Goal: Check status: Check status

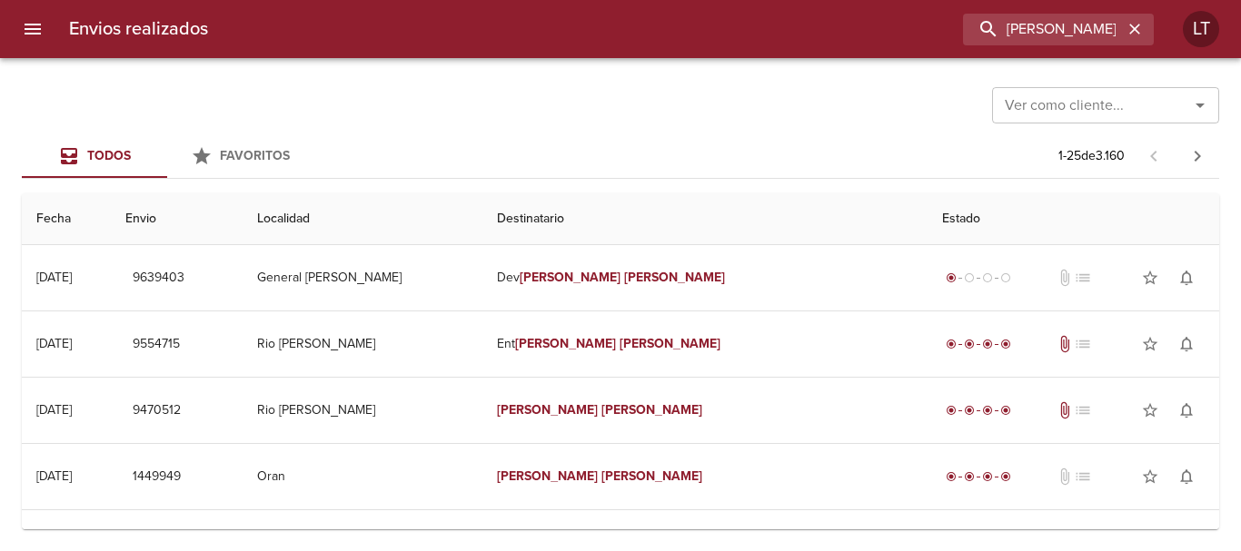
click at [44, 40] on button "menu" at bounding box center [33, 29] width 44 height 44
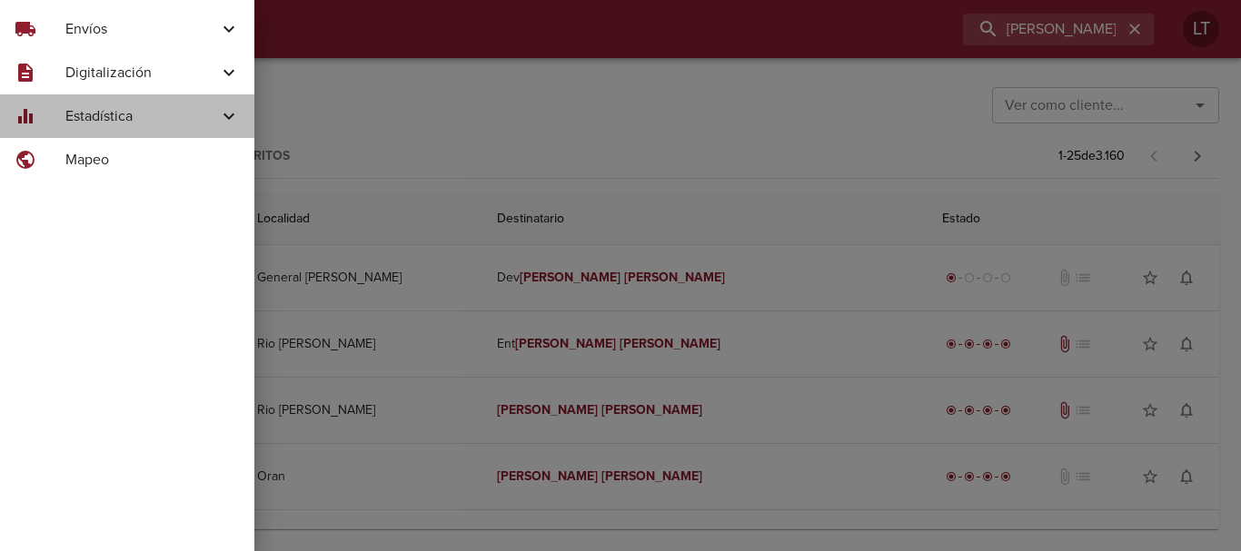
click at [134, 103] on div "equalizer Estadística" at bounding box center [127, 116] width 254 height 44
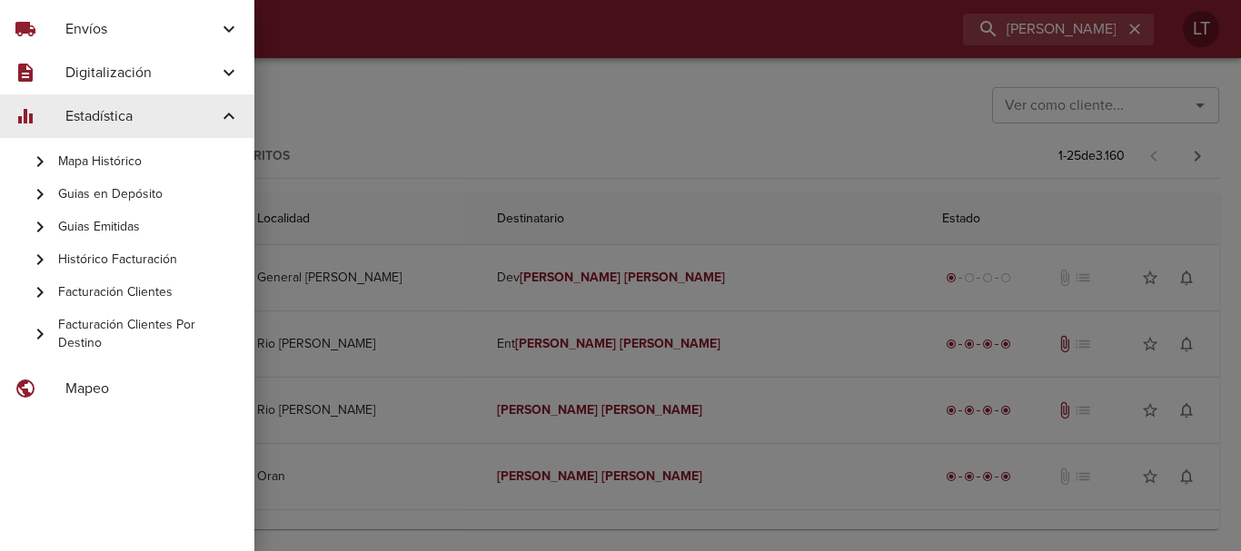
click at [136, 233] on span "Guias Emitidas" at bounding box center [149, 227] width 182 height 18
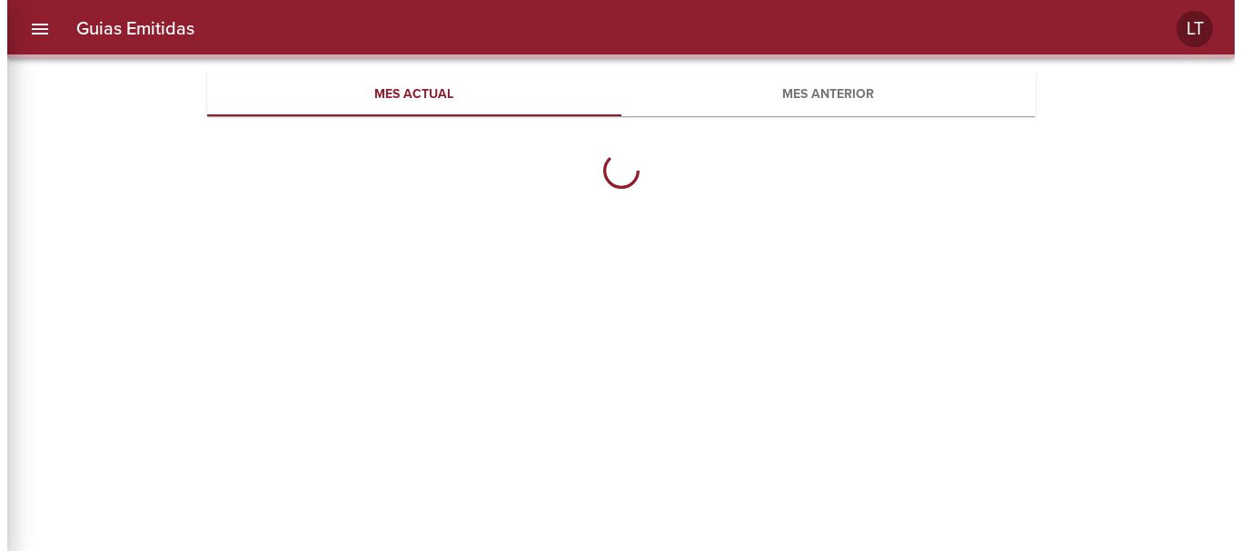
scroll to position [590, 828]
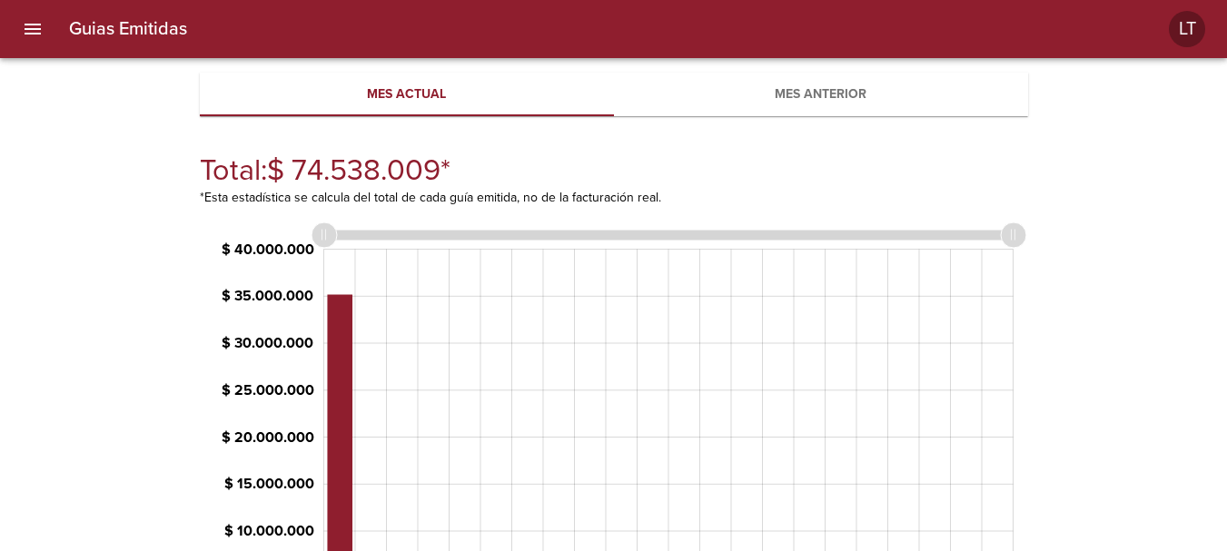
click at [706, 82] on button "Mes anterior" at bounding box center [821, 95] width 414 height 44
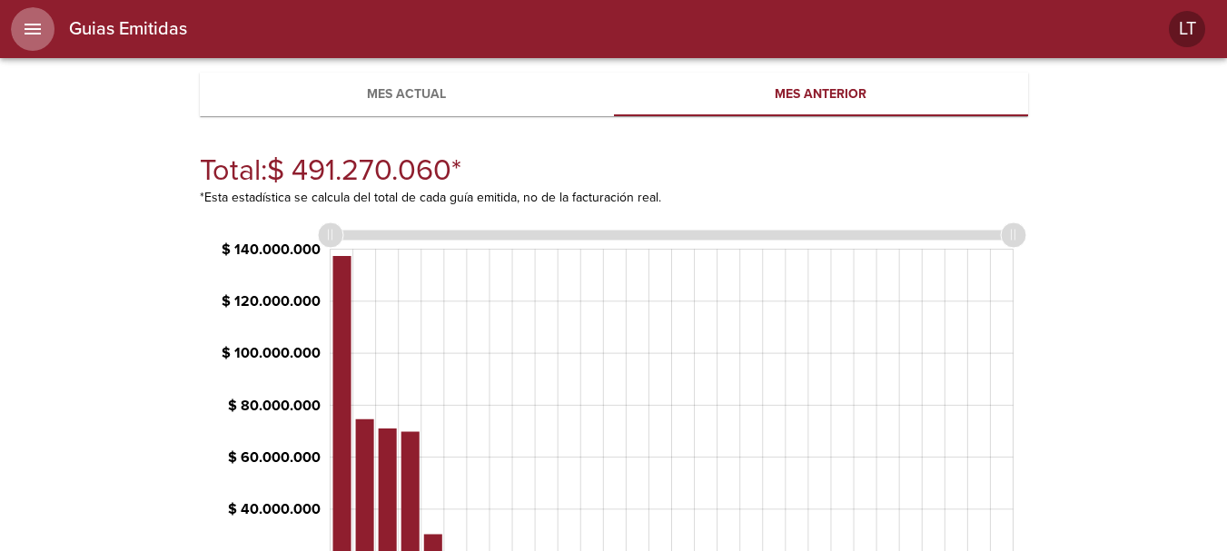
click at [24, 23] on icon "menu" at bounding box center [33, 29] width 22 height 22
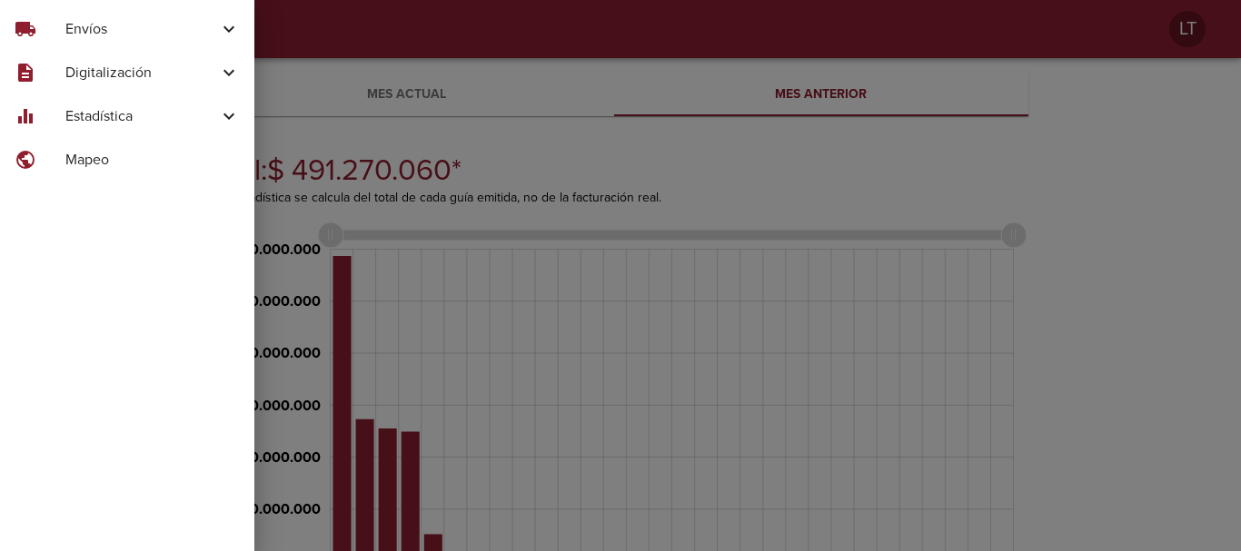
click at [90, 34] on span "Envíos" at bounding box center [141, 29] width 153 height 22
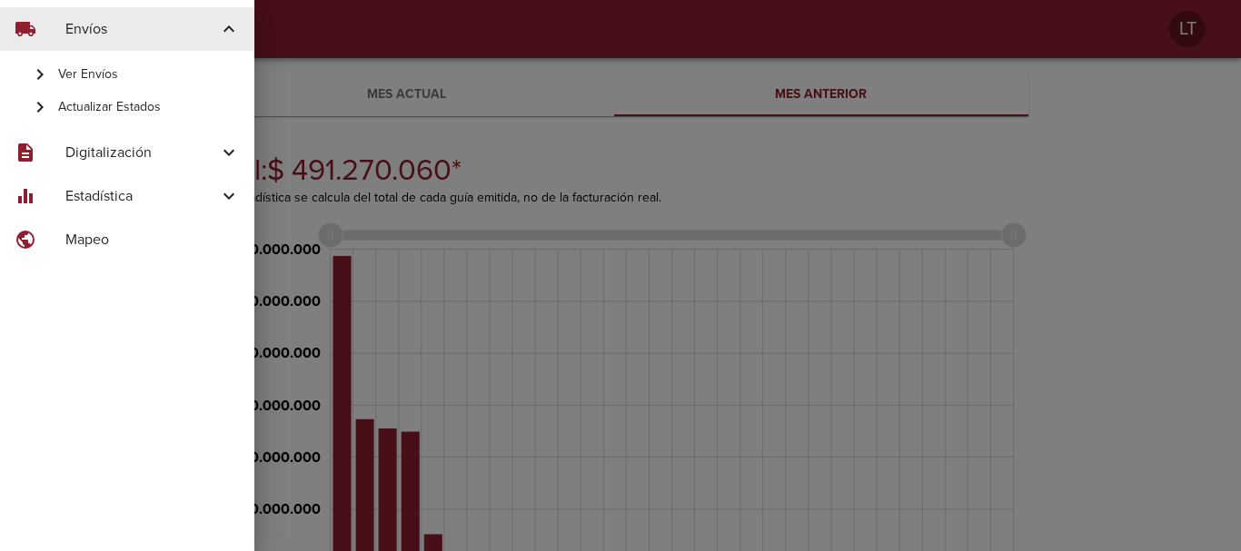
click at [104, 58] on div "Ver Envíos" at bounding box center [127, 74] width 254 height 33
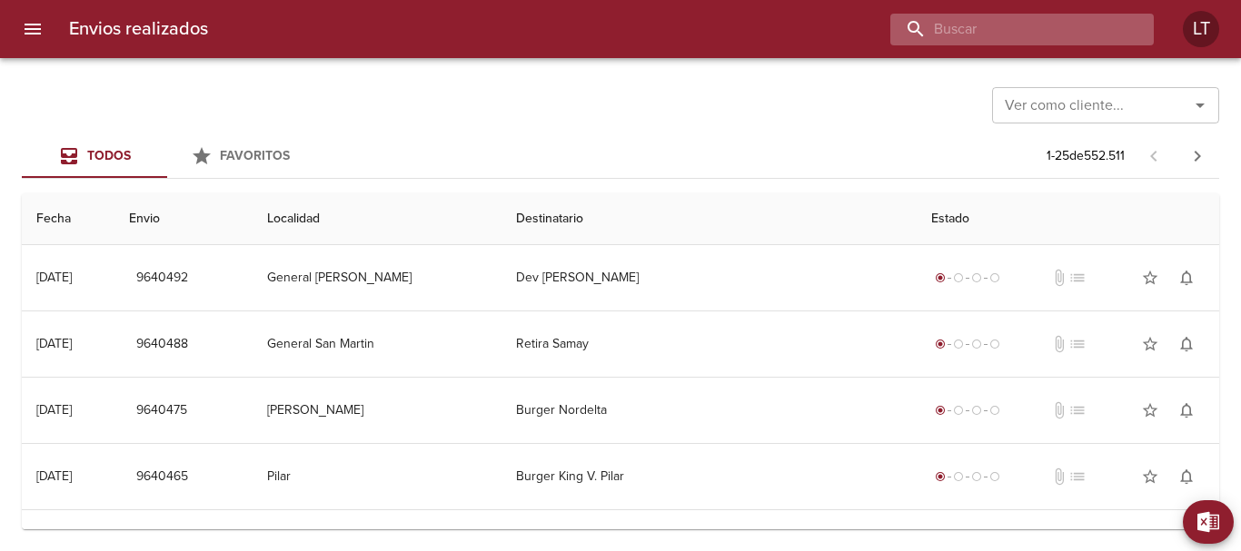
click at [1042, 27] on input "buscar" at bounding box center [1006, 30] width 233 height 32
paste input "9555276"
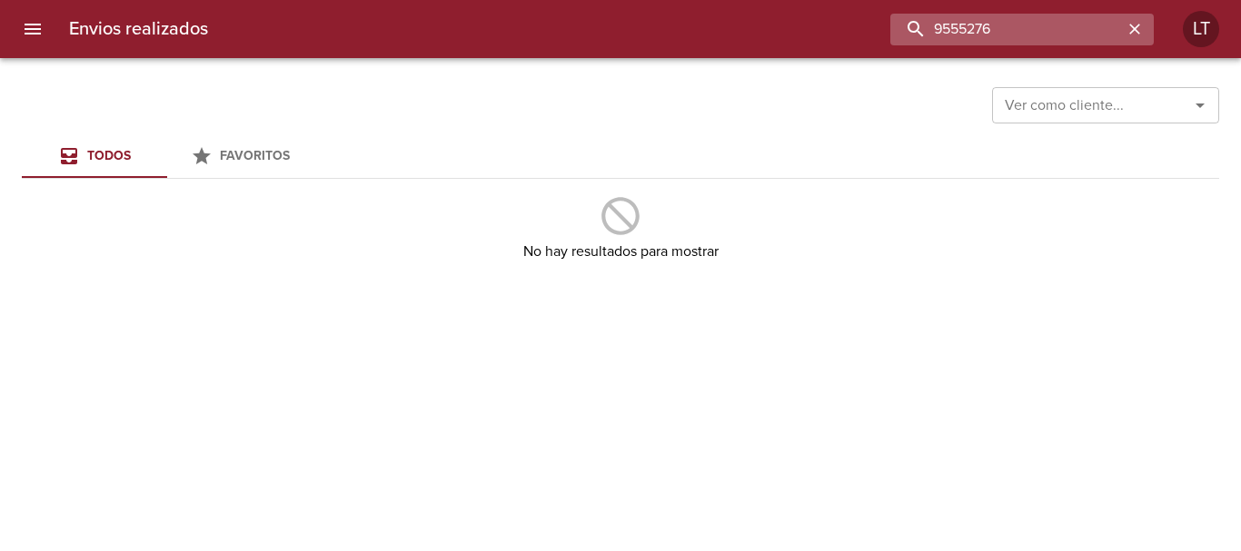
click at [943, 25] on input "9555276" at bounding box center [1006, 30] width 233 height 32
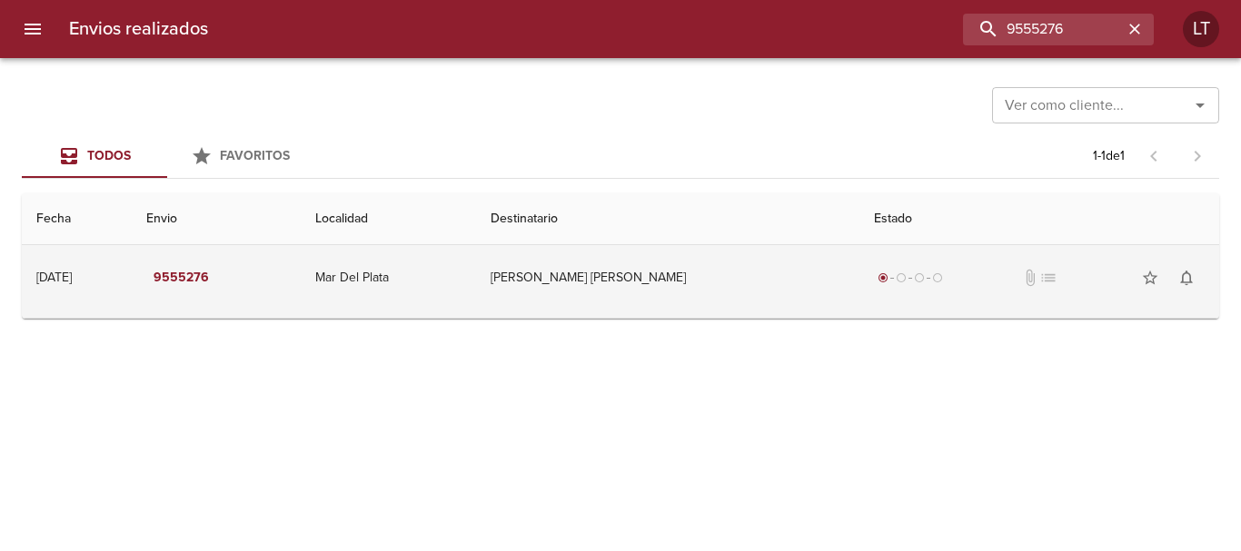
click at [781, 264] on td "[PERSON_NAME] [PERSON_NAME]" at bounding box center [667, 277] width 383 height 65
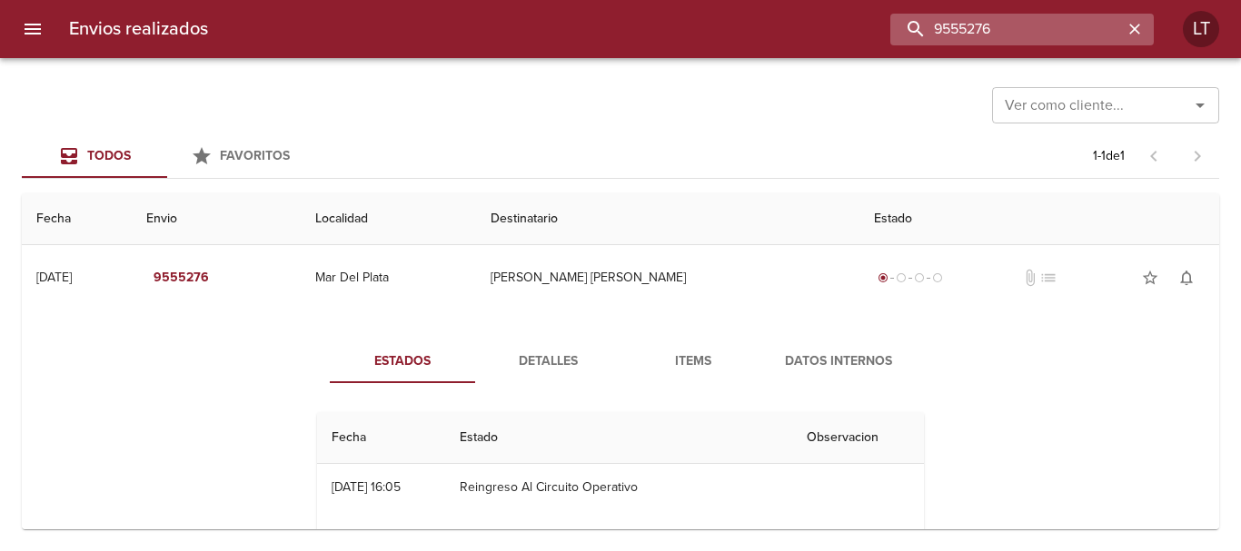
click at [1102, 38] on input "9555276" at bounding box center [1006, 30] width 233 height 32
paste input "602299"
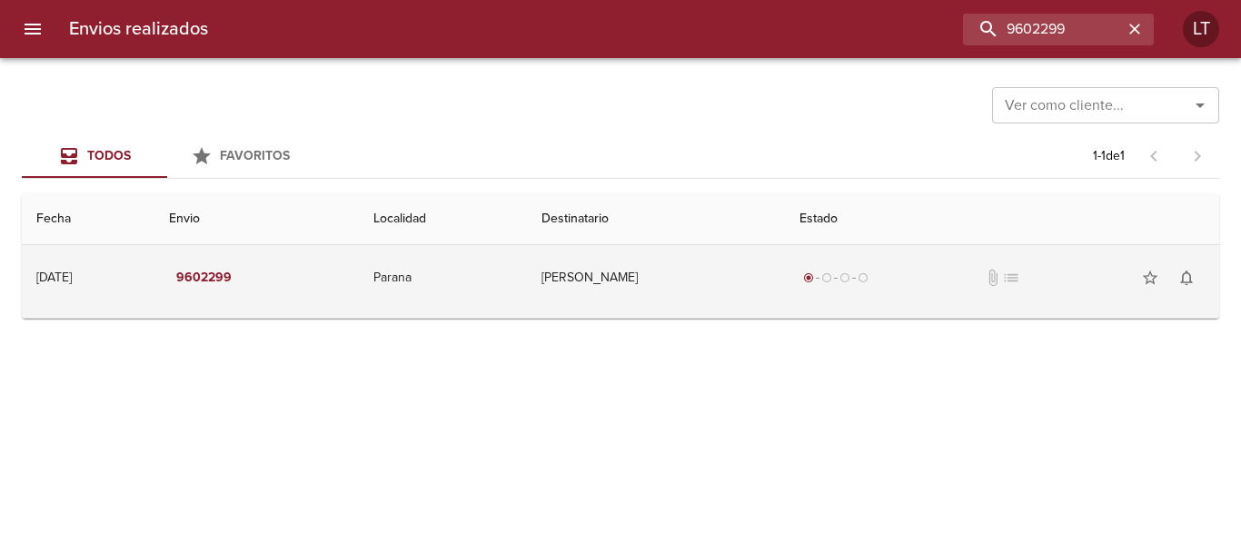
click at [689, 297] on td "[PERSON_NAME]" at bounding box center [656, 277] width 258 height 65
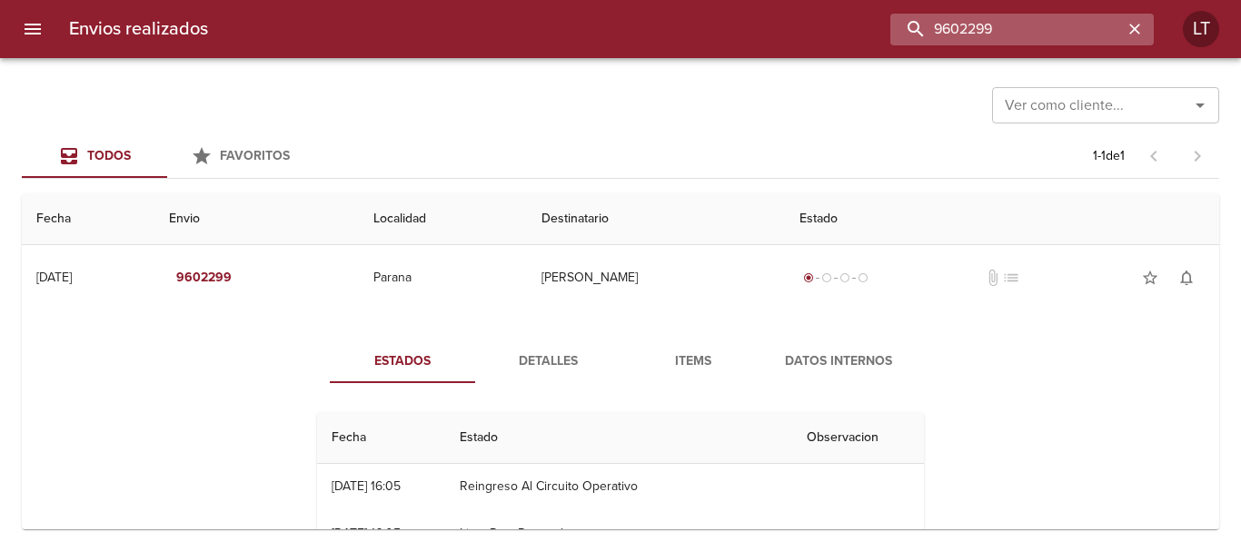
click at [1052, 32] on input "9602299" at bounding box center [1006, 30] width 233 height 32
paste input "11523"
type input "9611523"
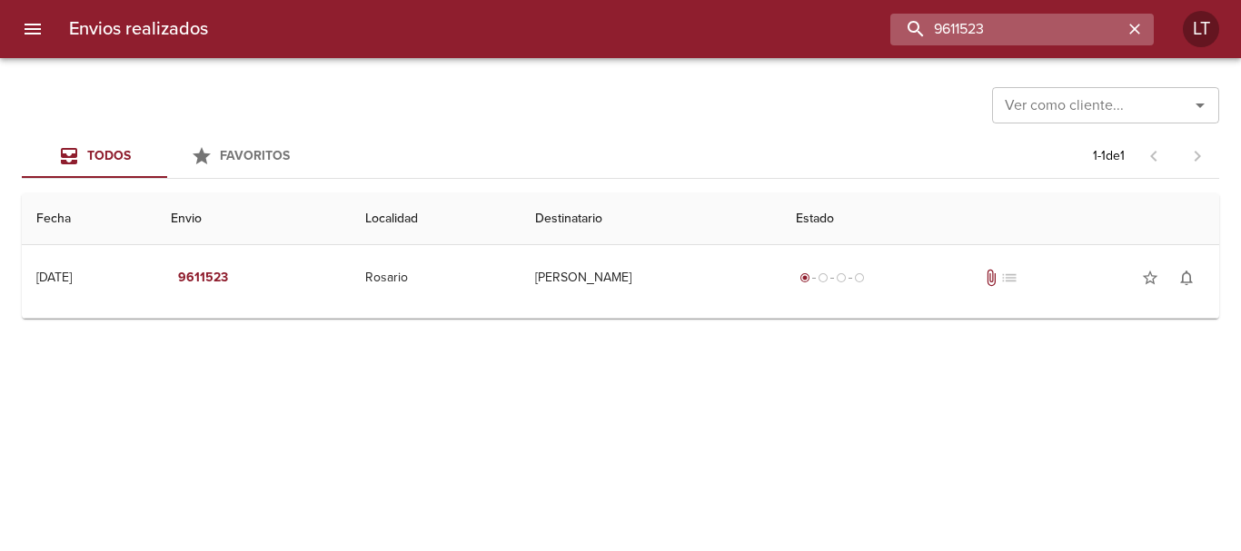
click at [939, 30] on input "9611523" at bounding box center [1006, 30] width 233 height 32
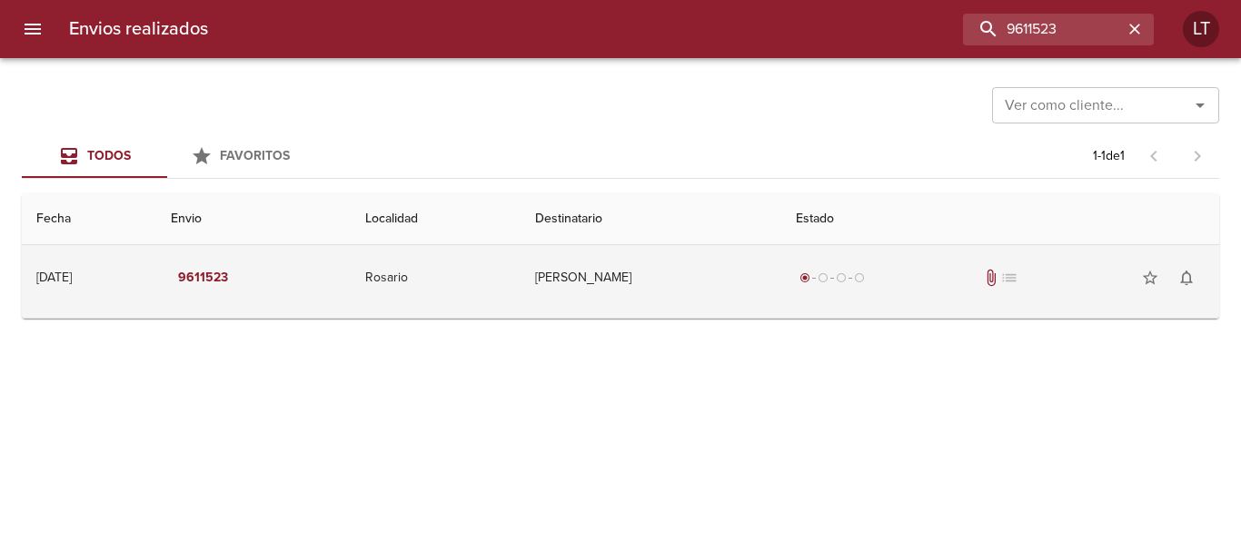
click at [724, 264] on td "[PERSON_NAME]" at bounding box center [651, 277] width 261 height 65
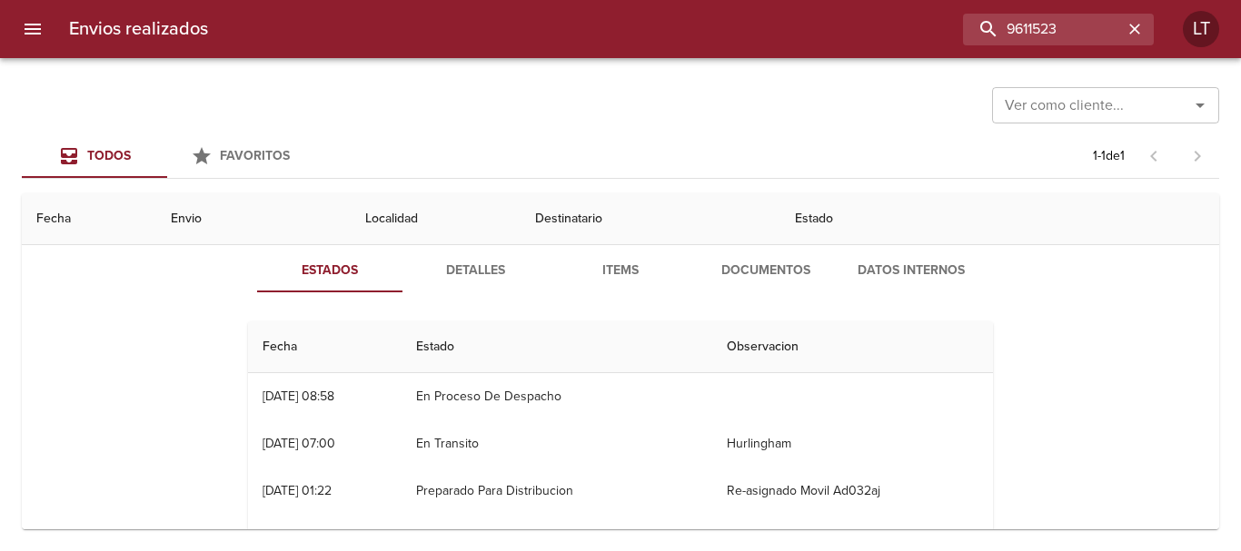
click at [778, 262] on span "Documentos" at bounding box center [766, 271] width 124 height 23
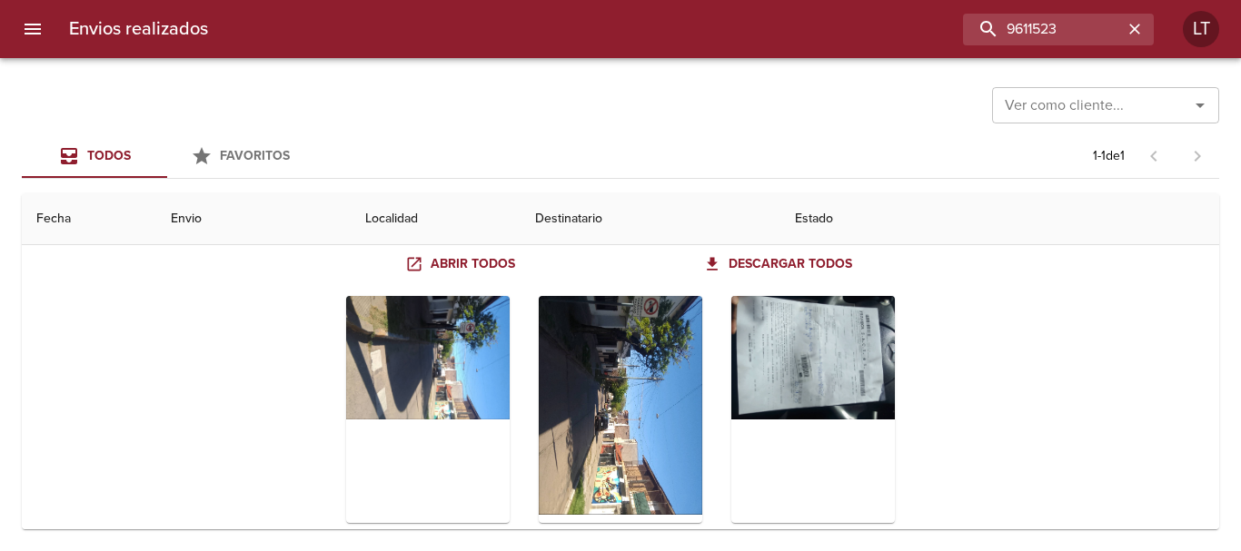
scroll to position [182, 0]
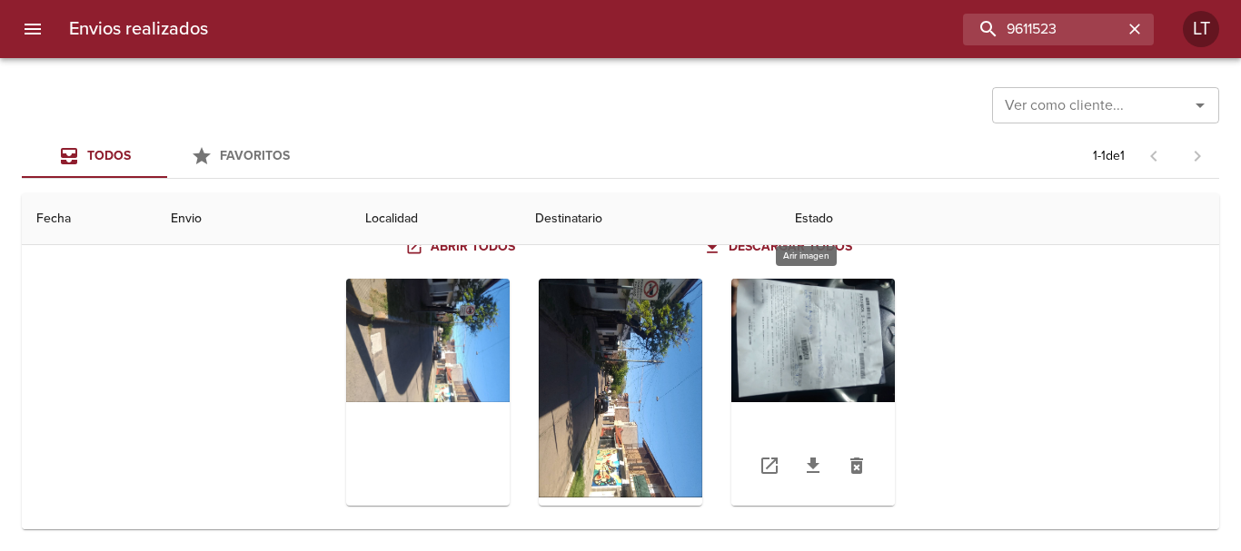
click at [789, 337] on div "Tabla de envíos del cliente" at bounding box center [813, 392] width 164 height 227
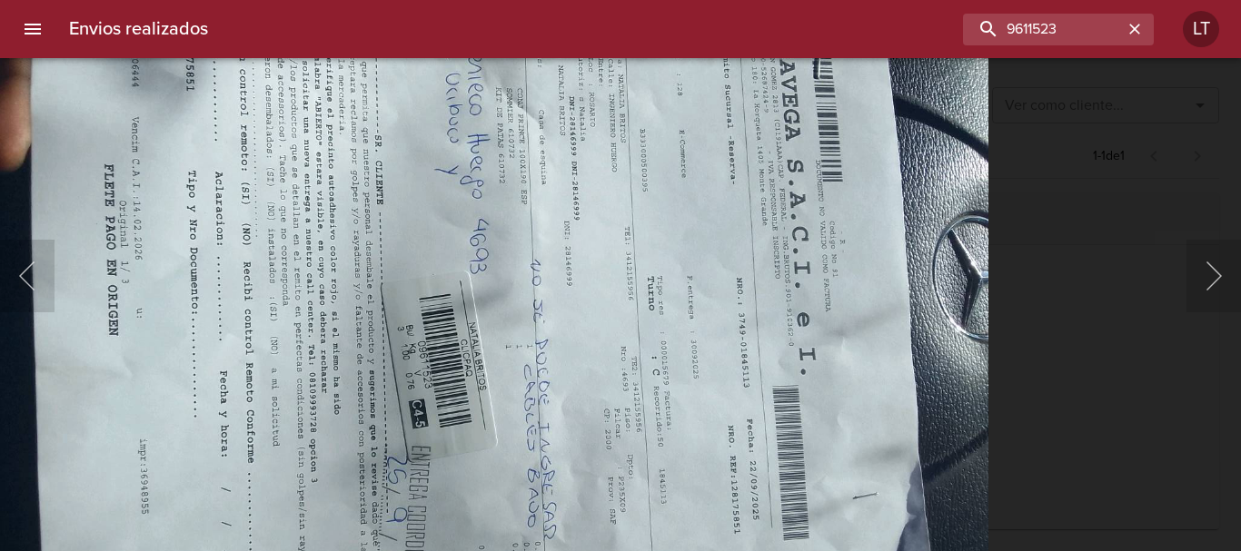
click at [656, 303] on img "Lightbox" at bounding box center [494, 310] width 990 height 743
click at [1082, 343] on div "Lightbox" at bounding box center [620, 275] width 1241 height 551
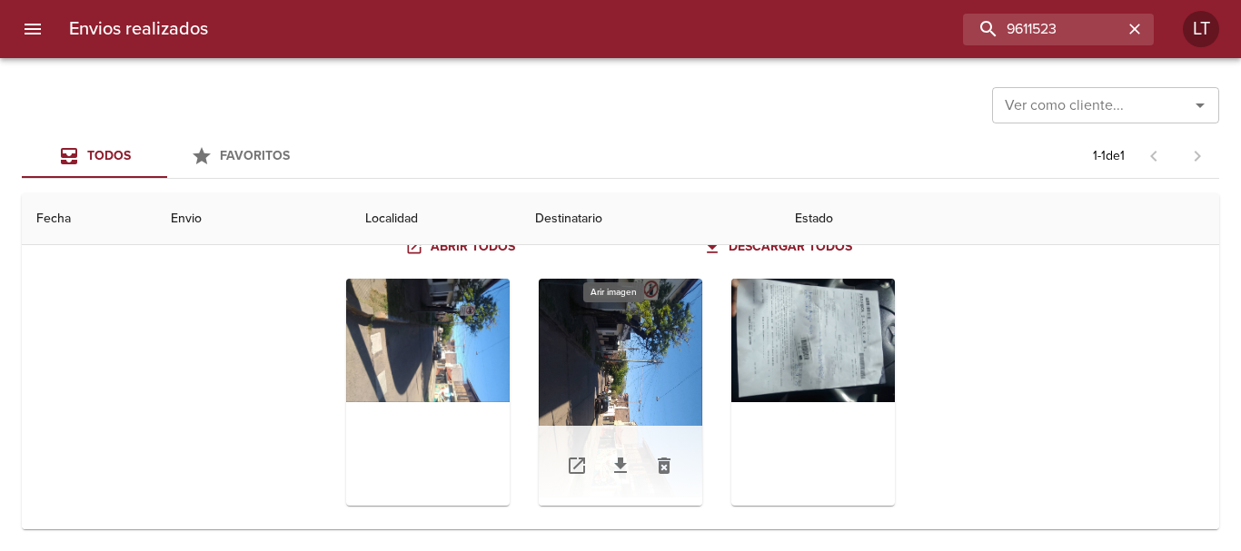
scroll to position [0, 0]
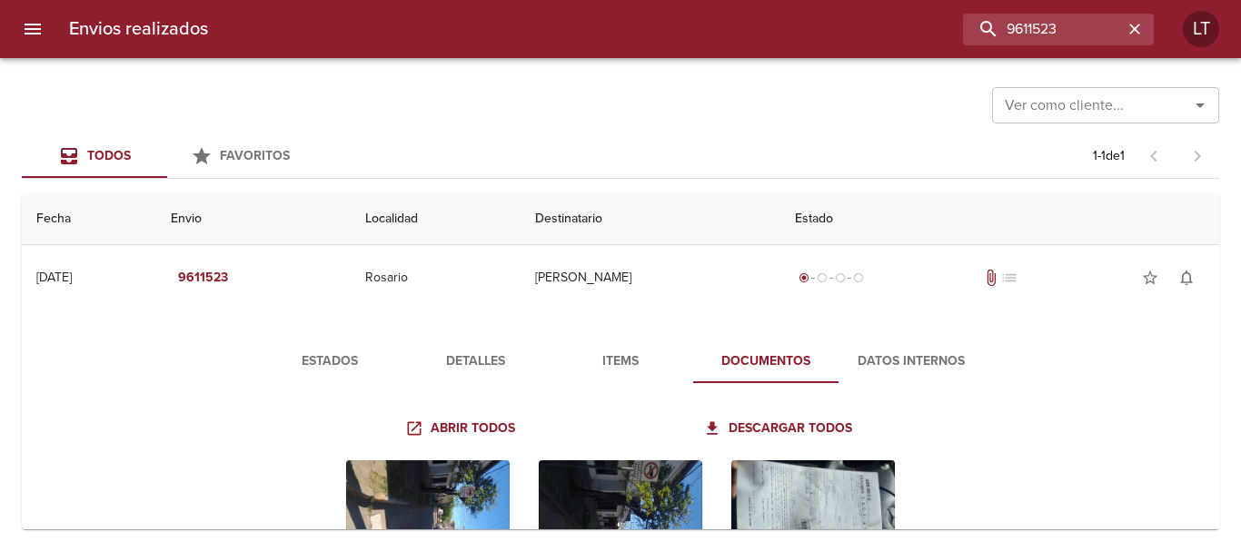
click at [324, 365] on span "Estados" at bounding box center [330, 362] width 124 height 23
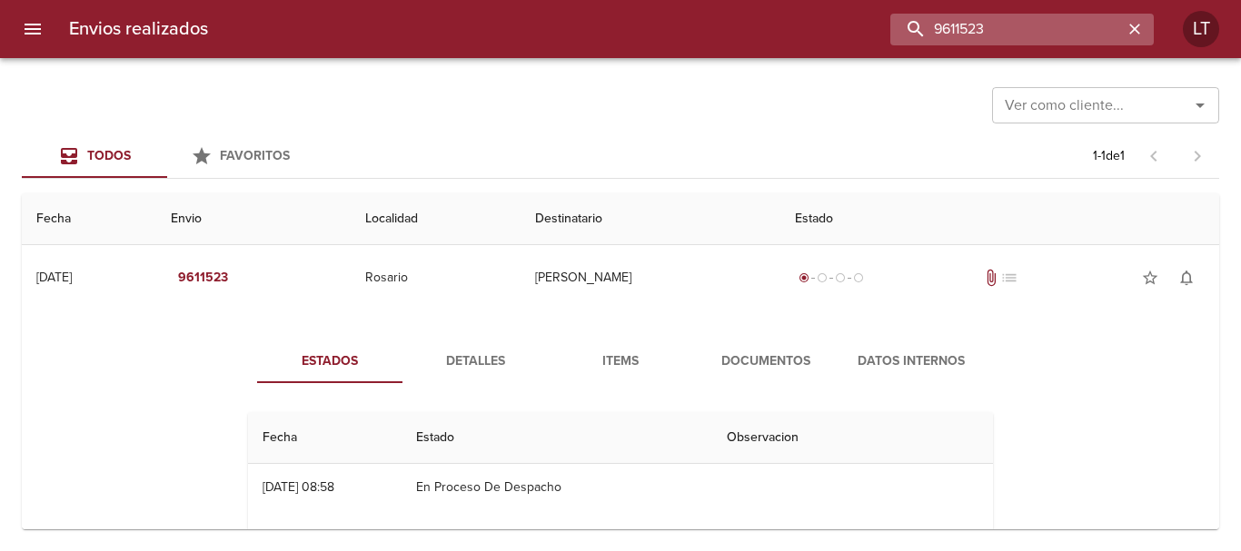
click at [1023, 25] on input "9611523" at bounding box center [1006, 30] width 233 height 32
paste input "8481"
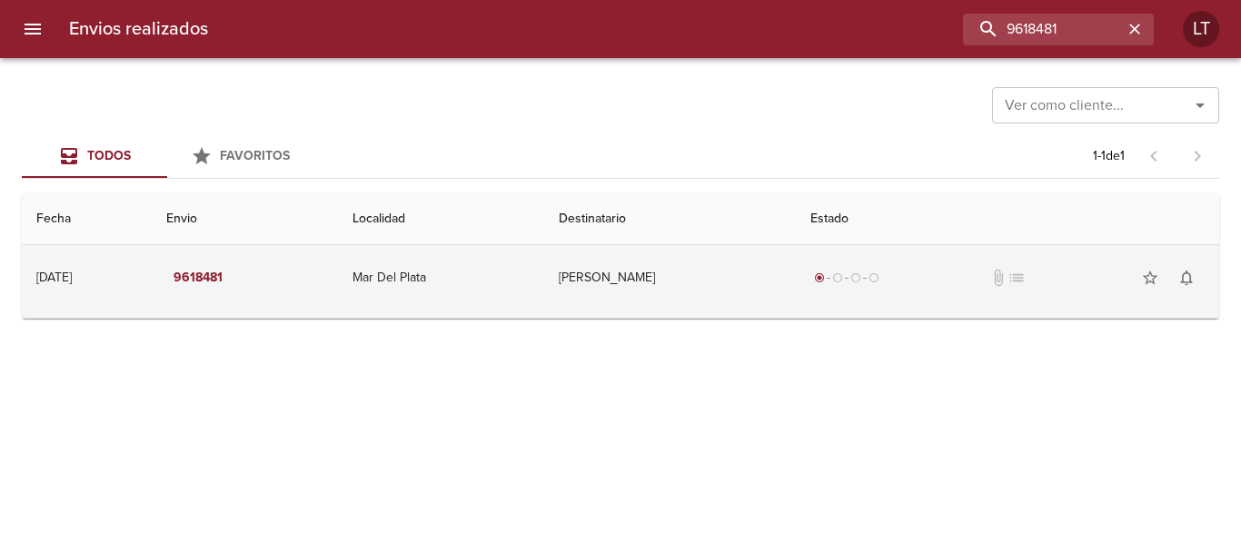
click at [659, 276] on td "Claudia Estela Roman" at bounding box center [670, 277] width 252 height 65
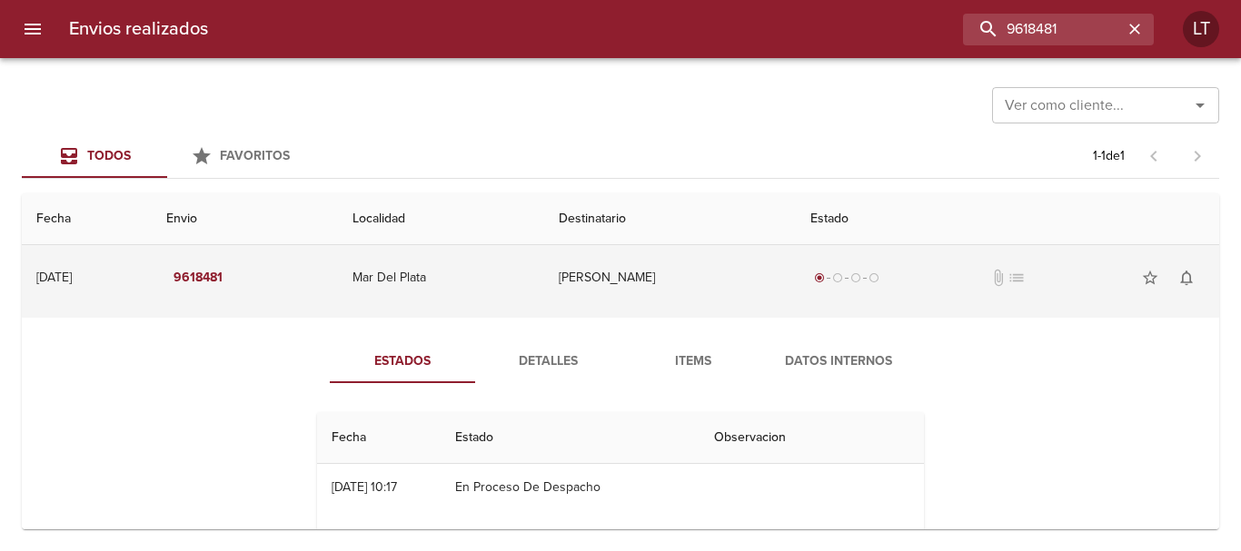
click at [518, 294] on td "Mar Del Plata" at bounding box center [441, 277] width 206 height 65
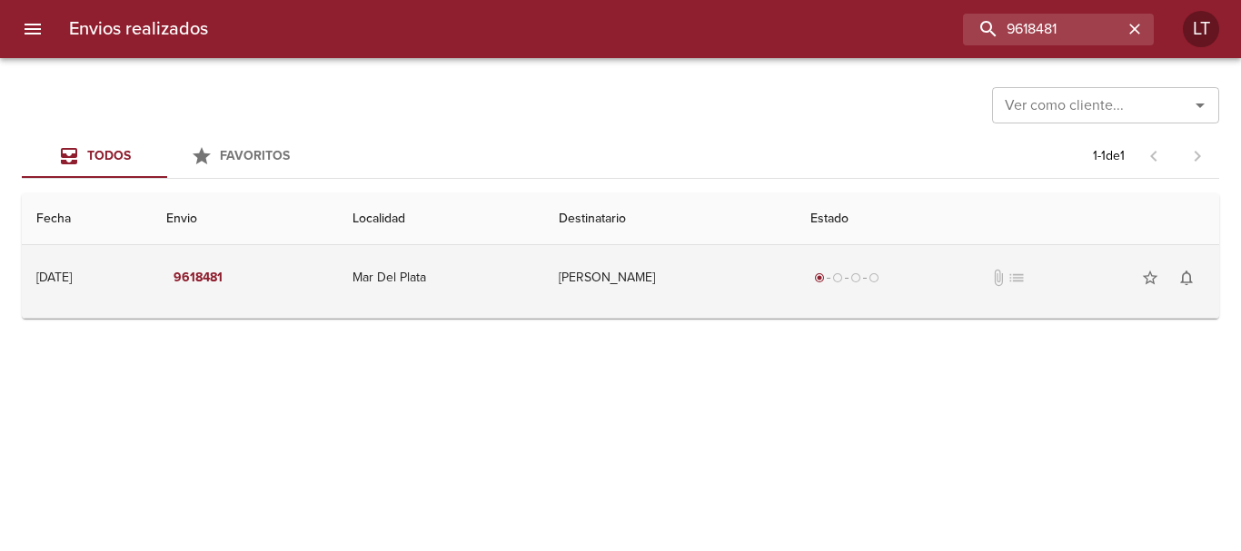
click at [518, 294] on td "Mar Del Plata" at bounding box center [441, 277] width 206 height 65
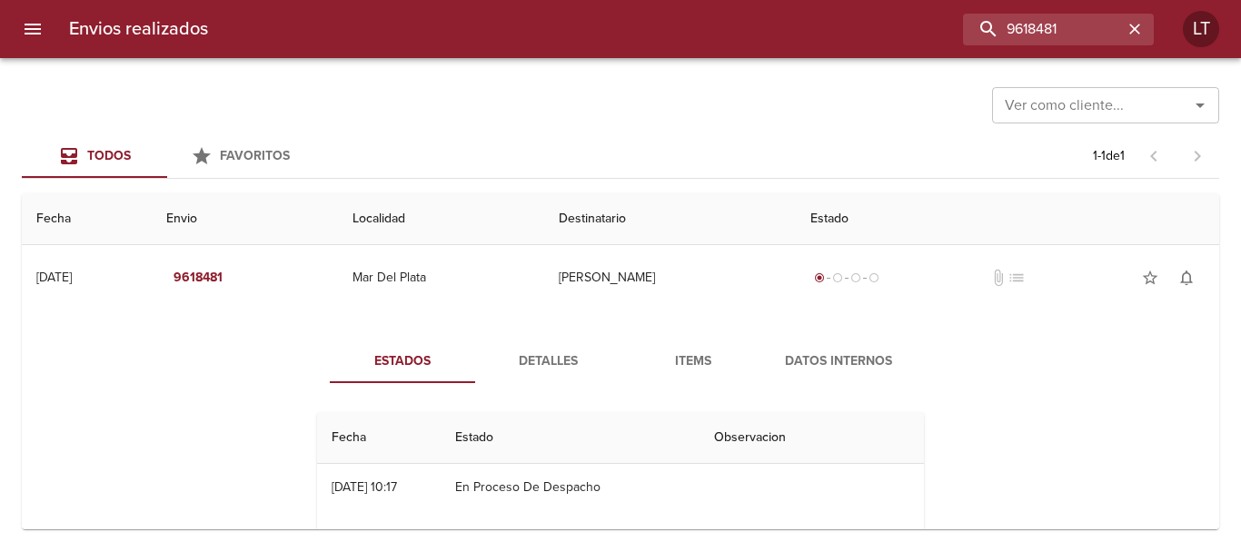
click at [557, 362] on span "Detalles" at bounding box center [548, 362] width 124 height 23
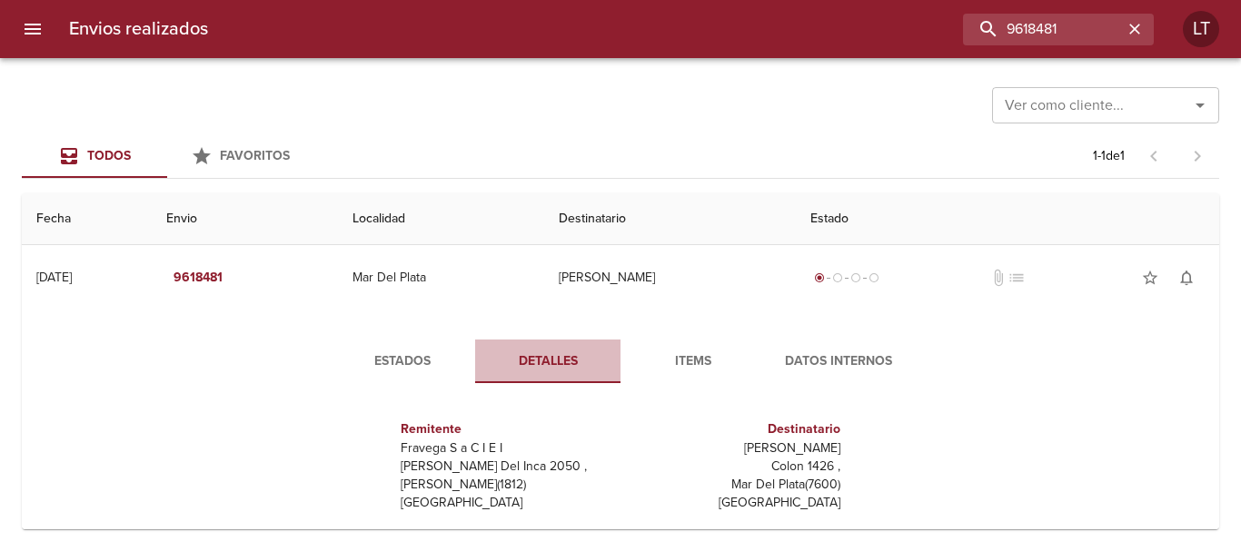
click at [575, 366] on span "Detalles" at bounding box center [548, 362] width 124 height 23
click at [355, 369] on span "Estados" at bounding box center [403, 362] width 124 height 23
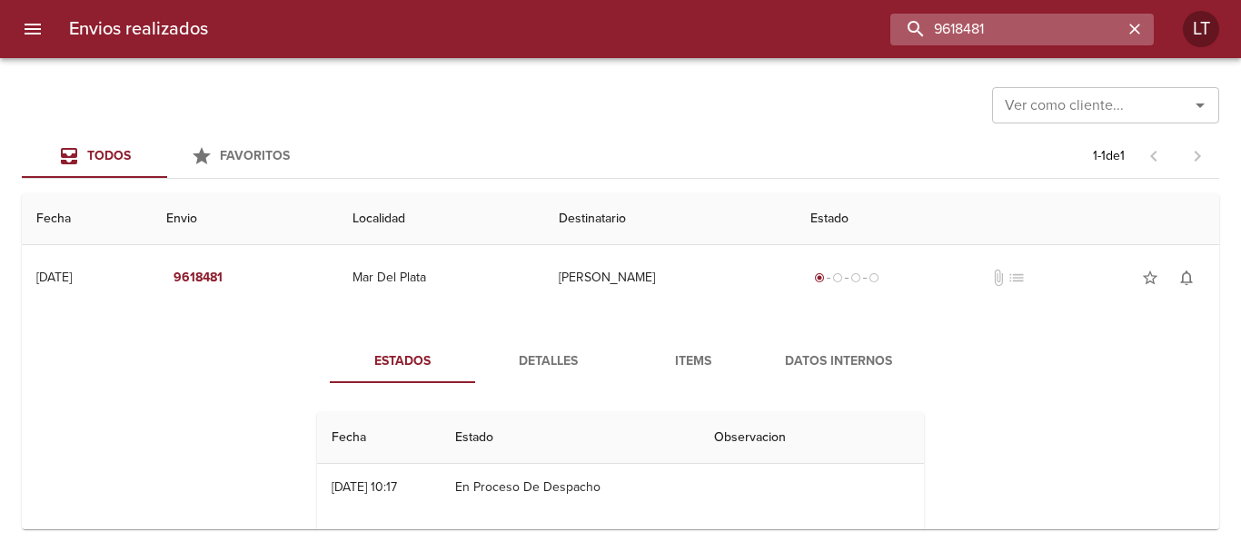
click at [1083, 19] on input "9618481" at bounding box center [1006, 30] width 233 height 32
paste input "273"
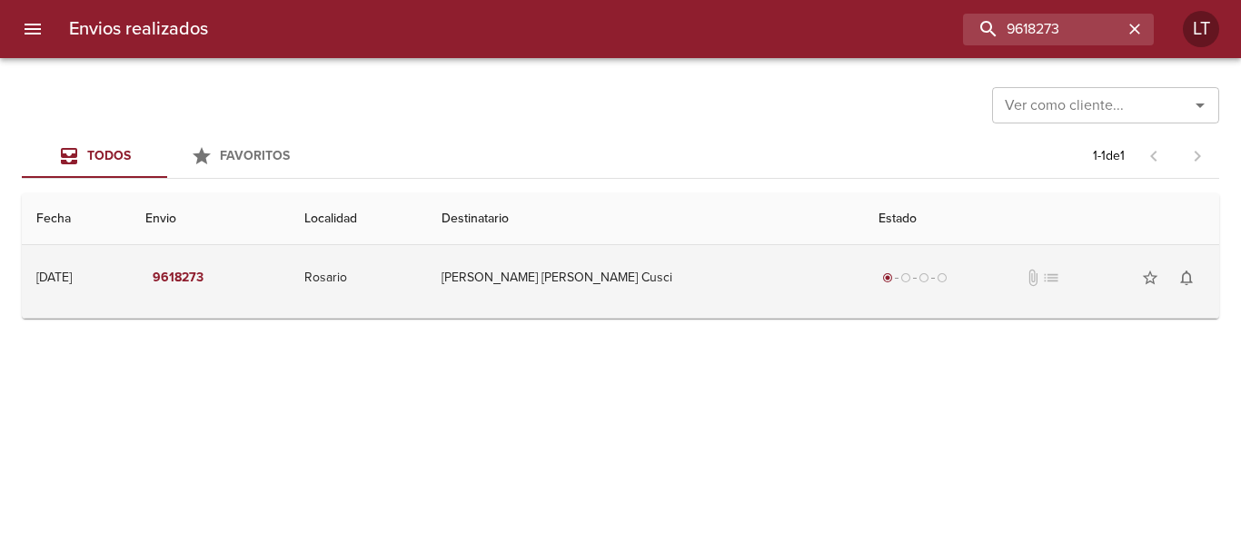
click at [751, 282] on td "Maria Gabriela Cusci" at bounding box center [645, 277] width 437 height 65
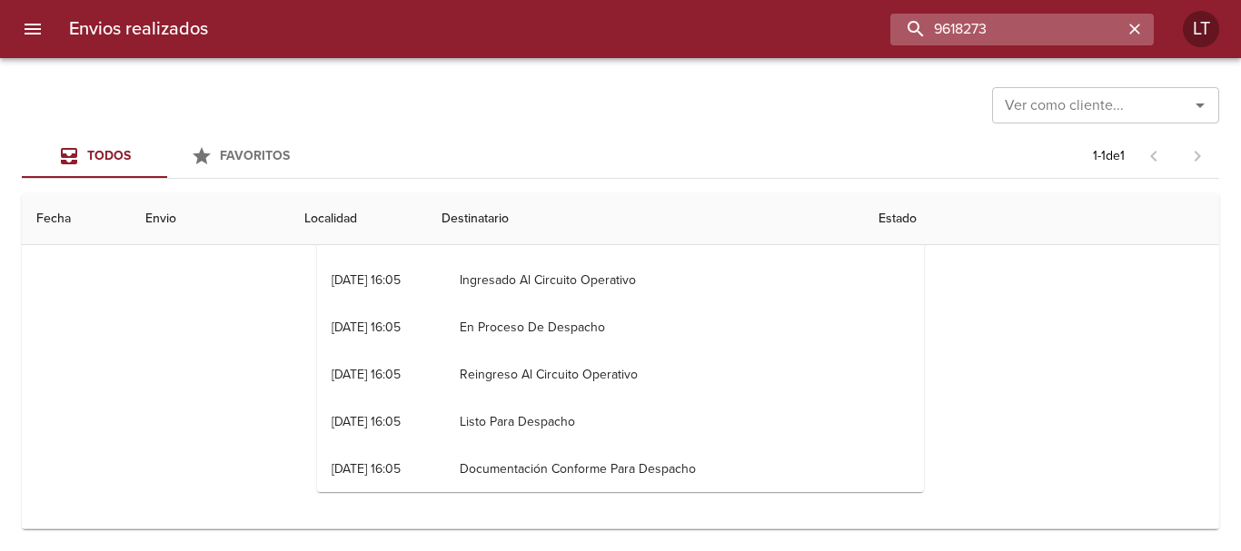
click at [1038, 23] on input "9618273" at bounding box center [1006, 30] width 233 height 32
paste input "24447"
type input "9624447"
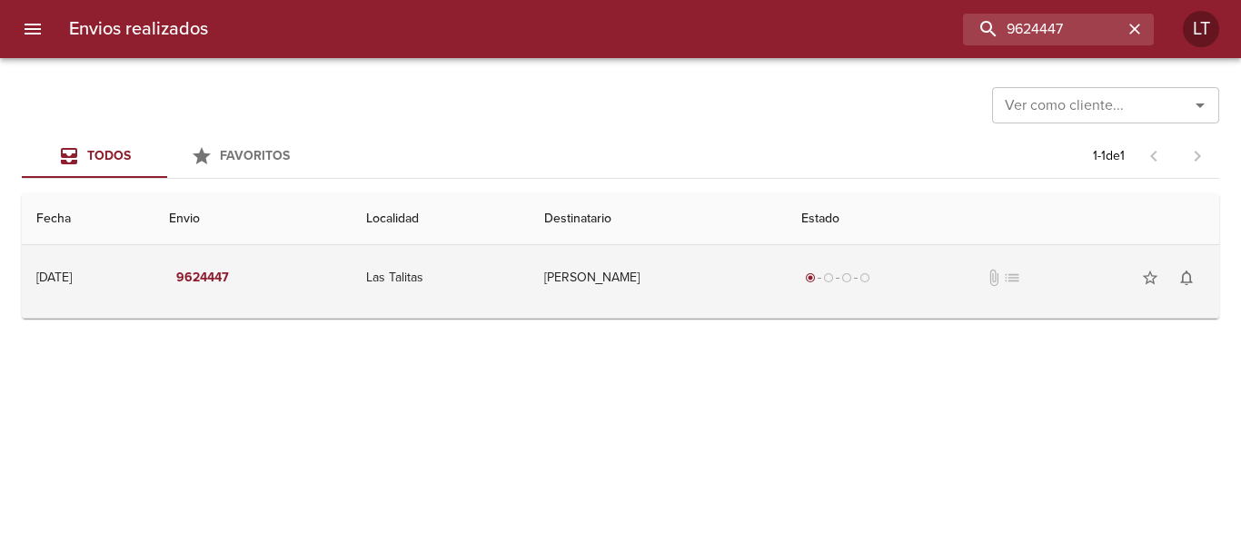
click at [737, 302] on td "Juan Arias" at bounding box center [658, 277] width 257 height 65
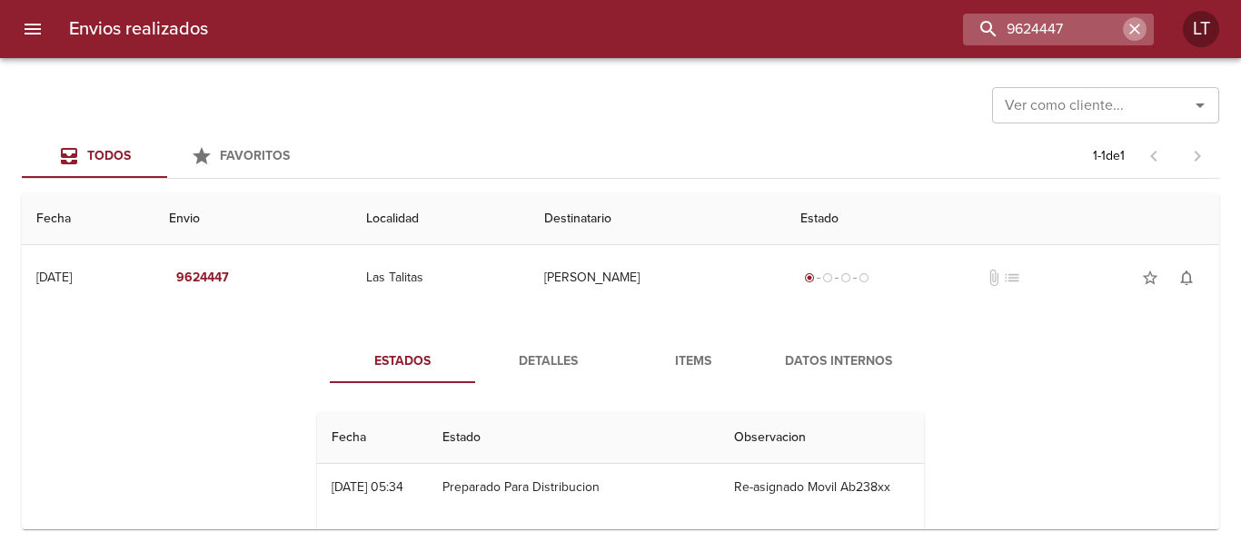
click at [1126, 29] on icon "button" at bounding box center [1135, 29] width 18 height 18
